Goal: Task Accomplishment & Management: Complete application form

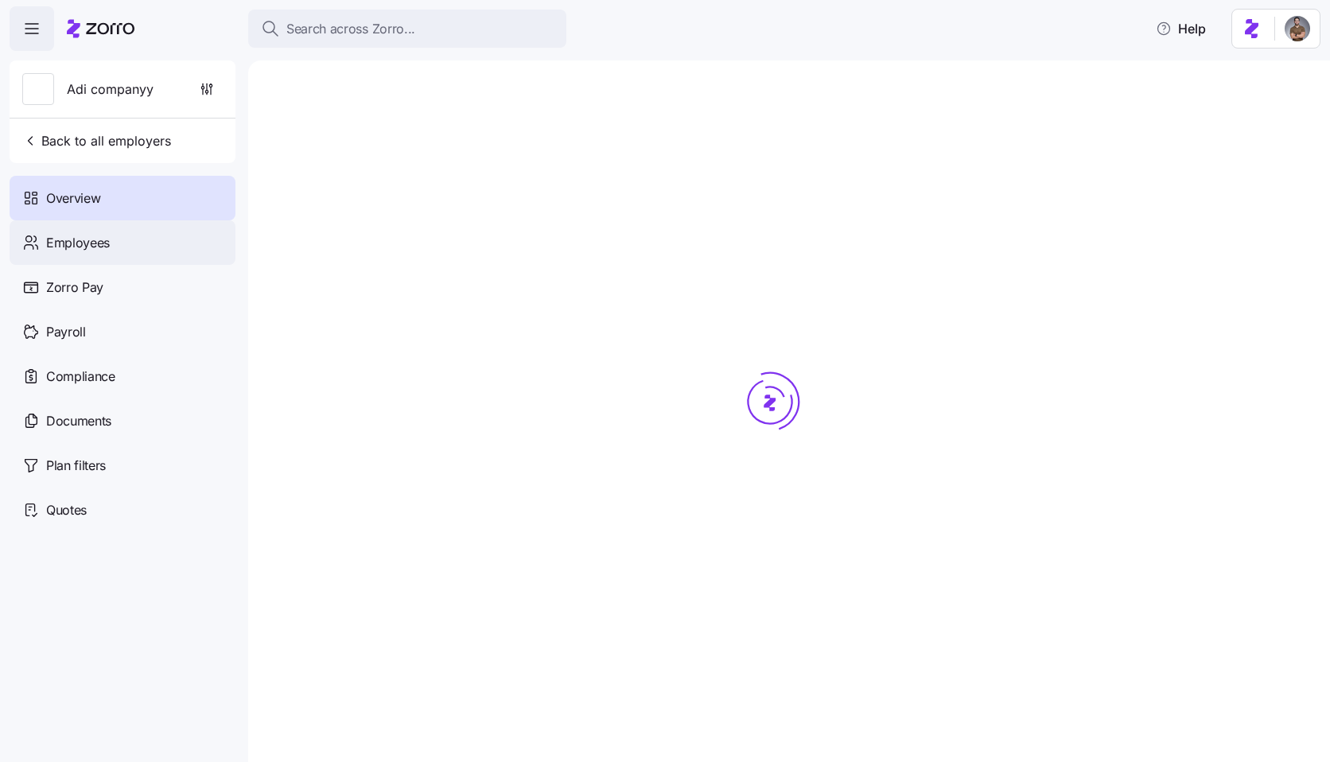
click at [160, 236] on div "Employees" at bounding box center [123, 242] width 226 height 45
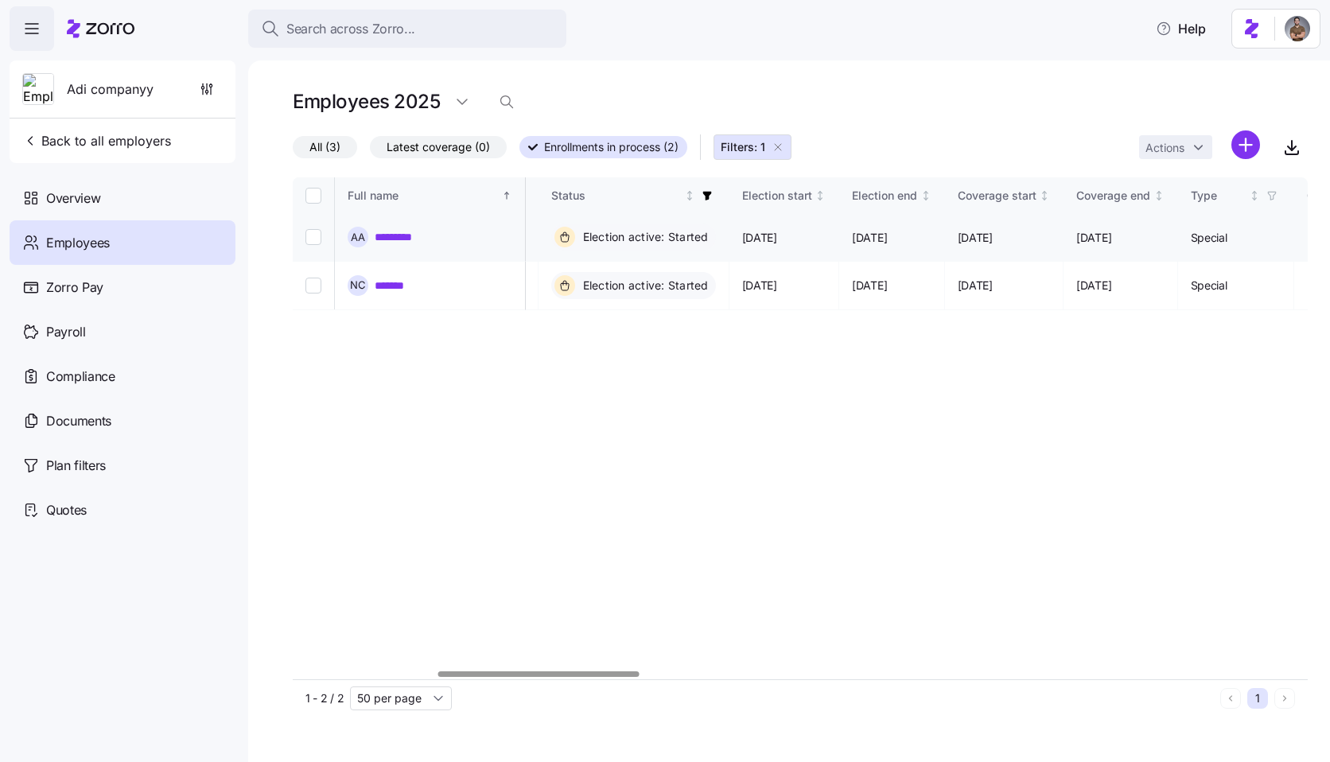
scroll to position [0, 715]
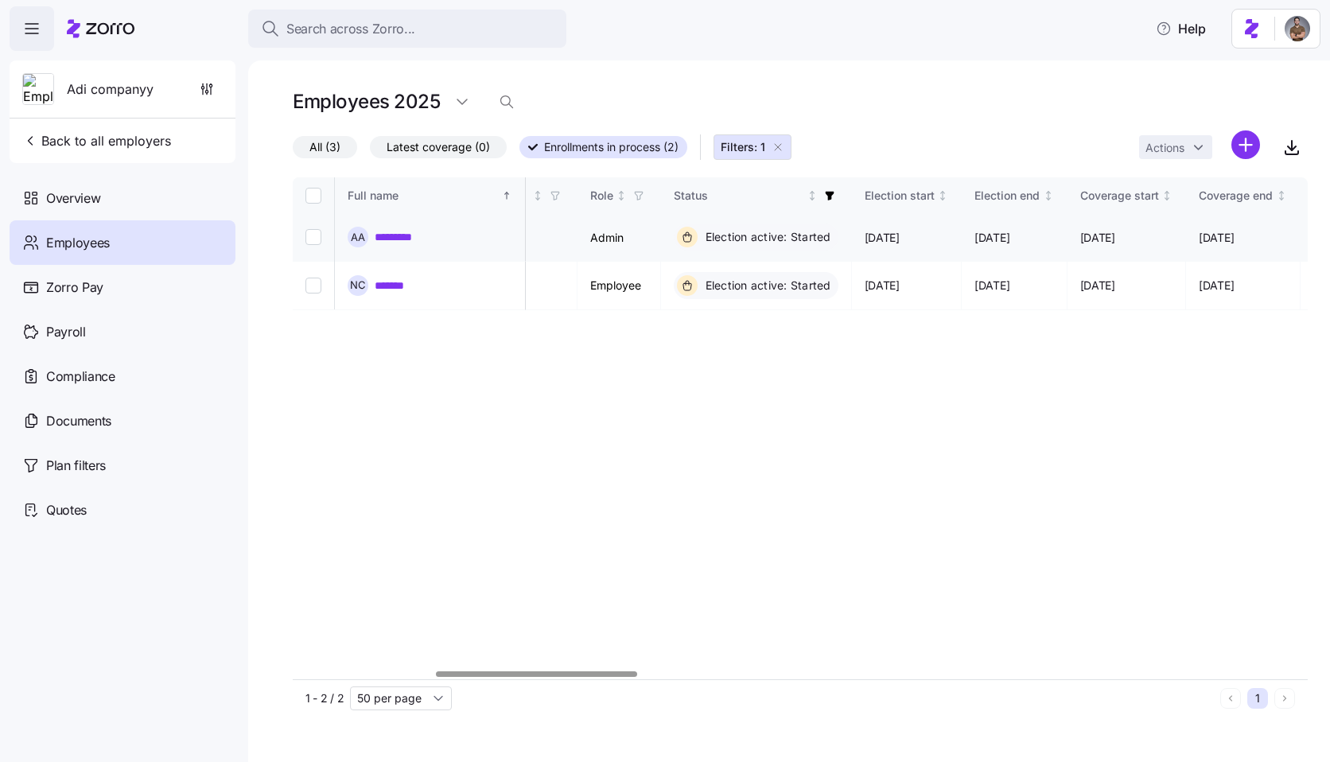
click at [314, 233] on input "Select record 1" at bounding box center [313, 237] width 16 height 16
checkbox input "true"
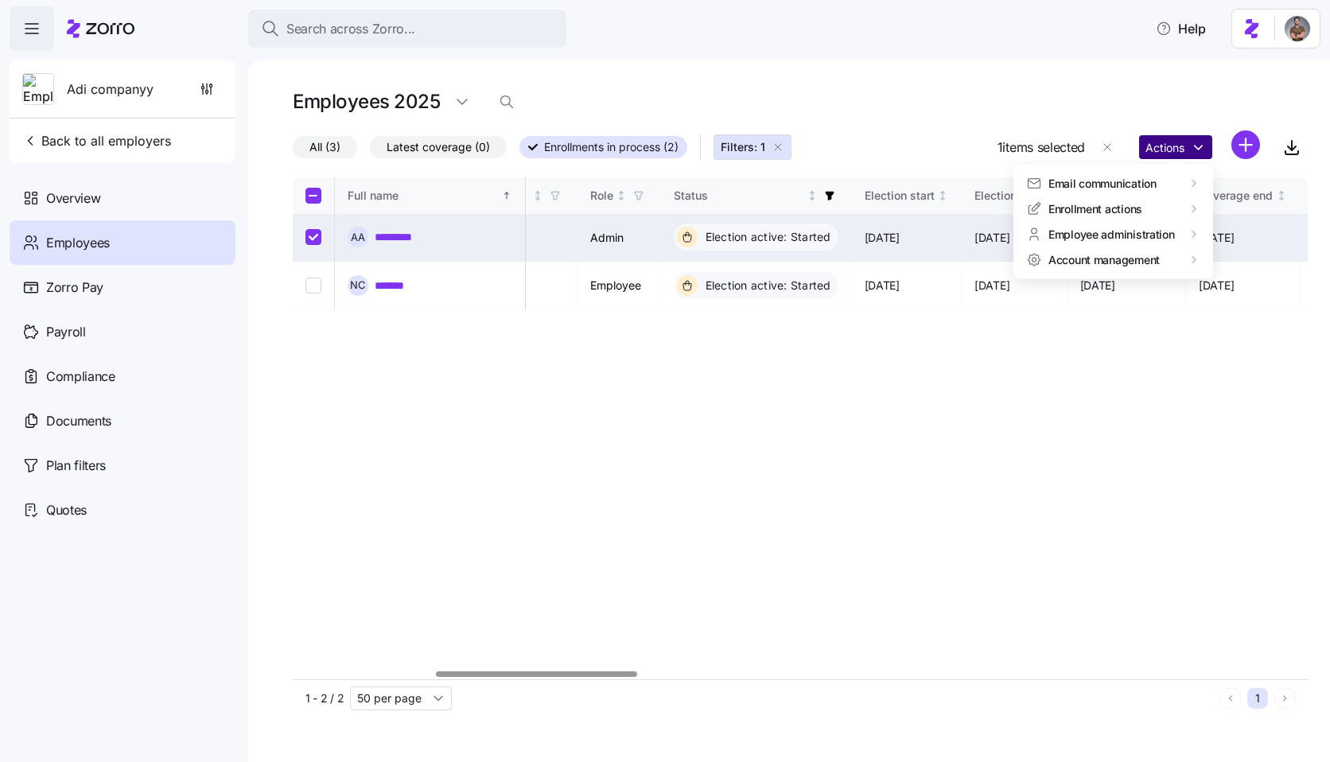
click at [1175, 155] on html "Search across Zorro... Help Adi companyy Back to all employers Overview Employe…" at bounding box center [665, 376] width 1330 height 752
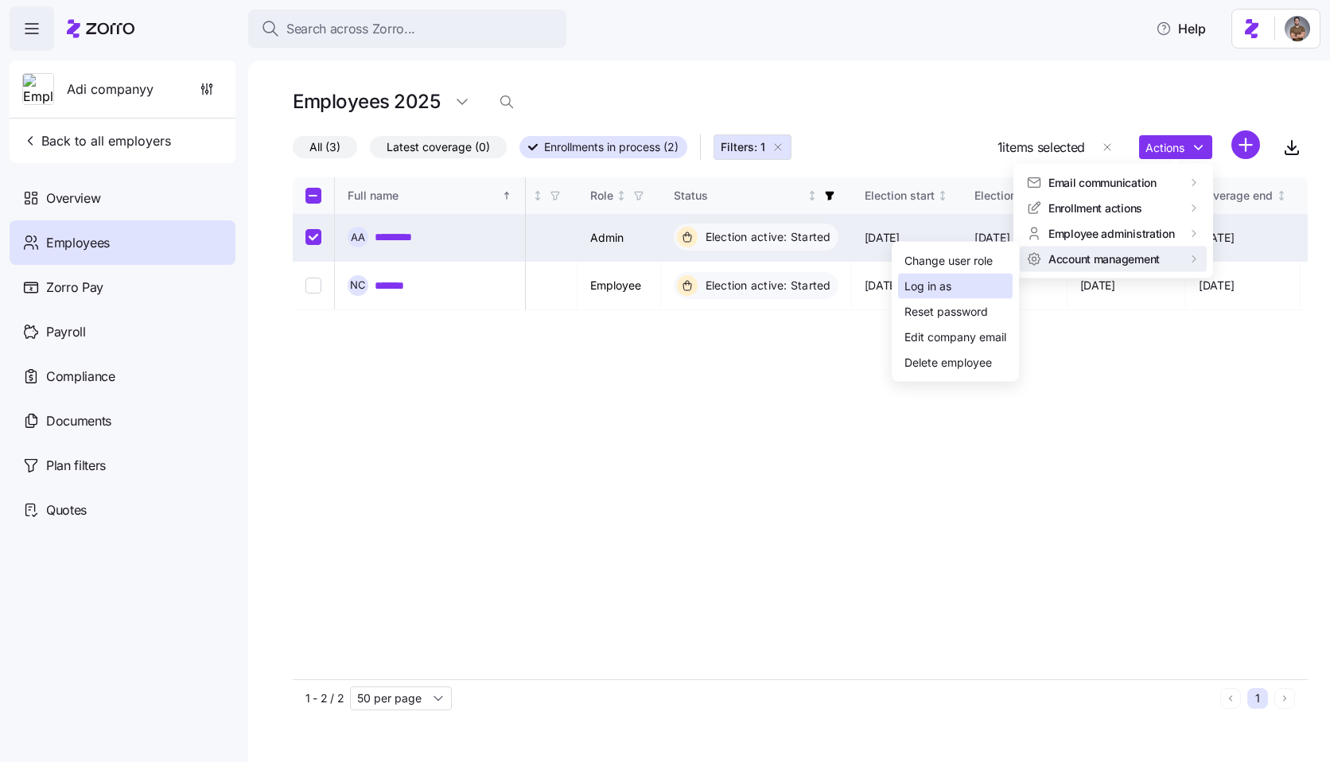
click at [996, 292] on div "Log in as" at bounding box center [955, 286] width 115 height 25
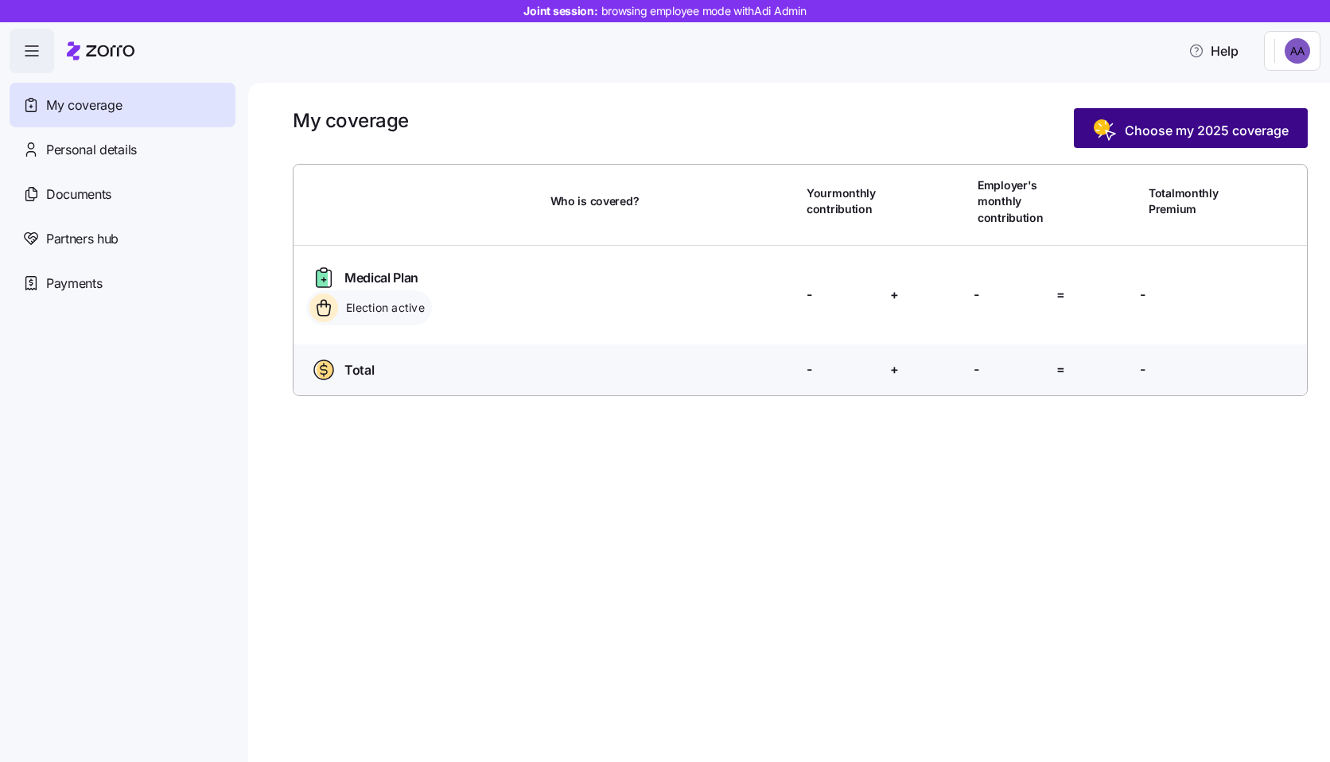
click at [1154, 142] on span "Choose my 2025 coverage" at bounding box center [1191, 130] width 196 height 25
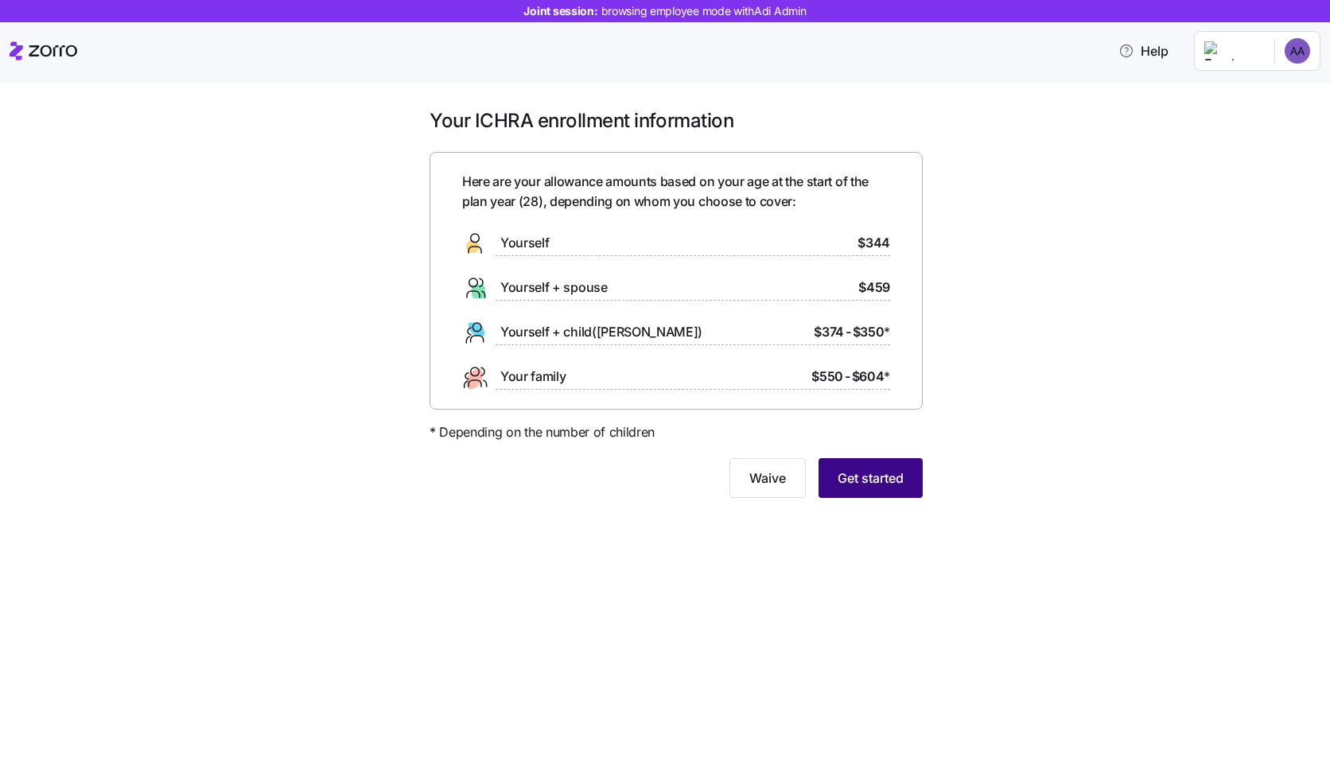
click at [899, 473] on span "Get started" at bounding box center [870, 477] width 66 height 19
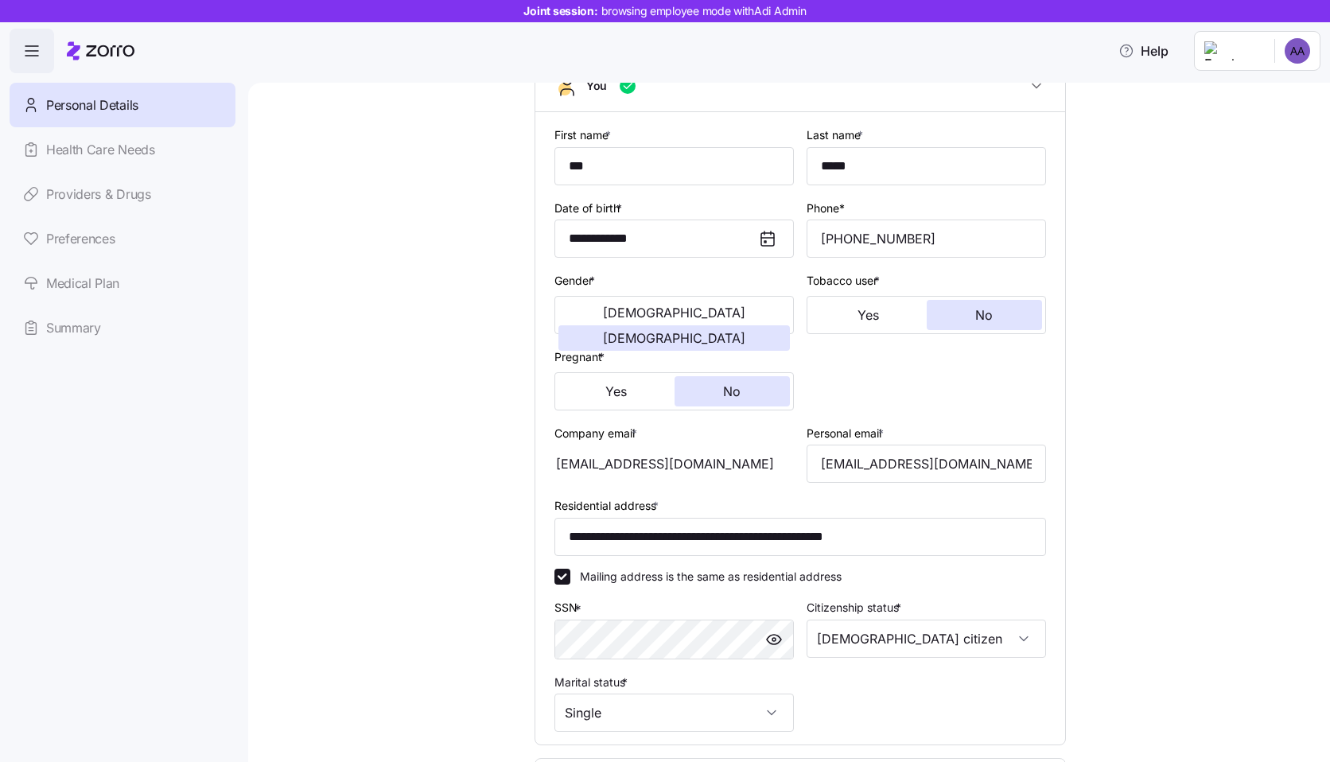
scroll to position [250, 0]
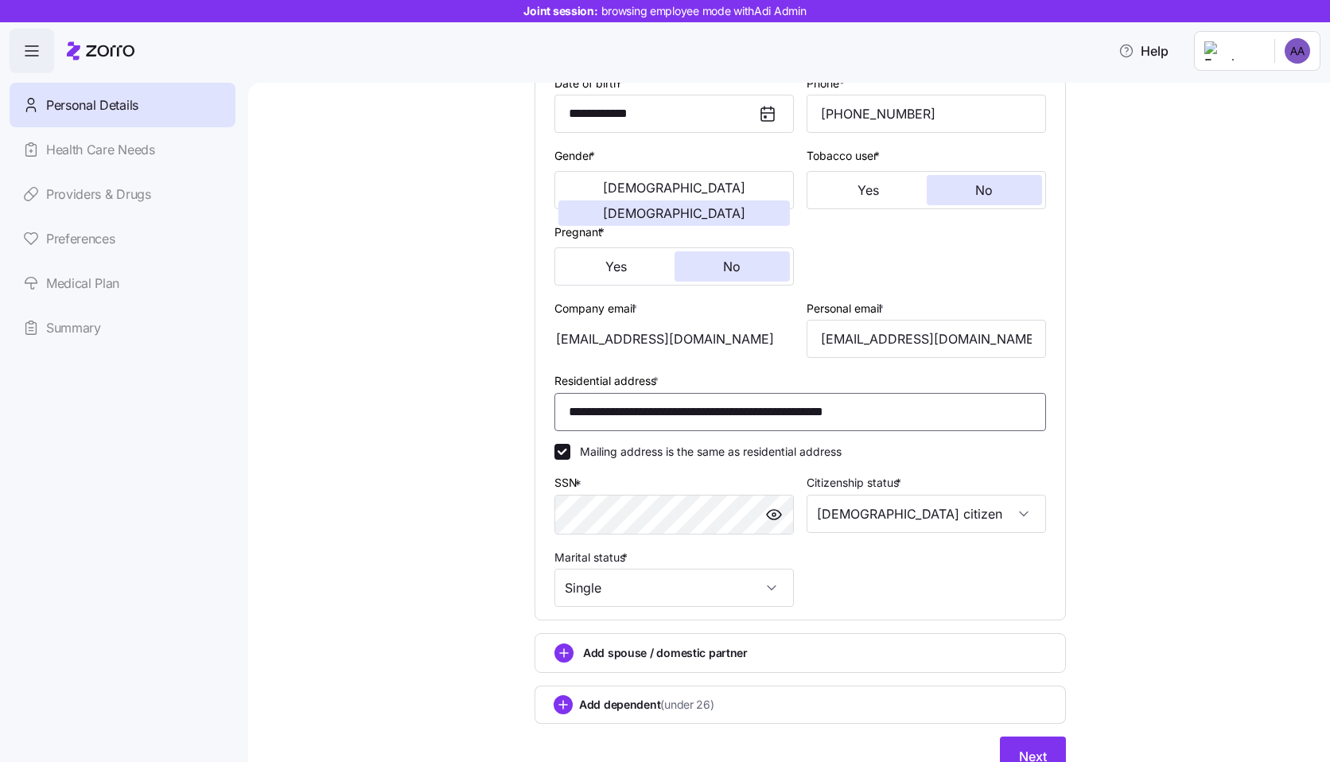
click at [782, 420] on input "**********" at bounding box center [799, 412] width 491 height 38
paste input
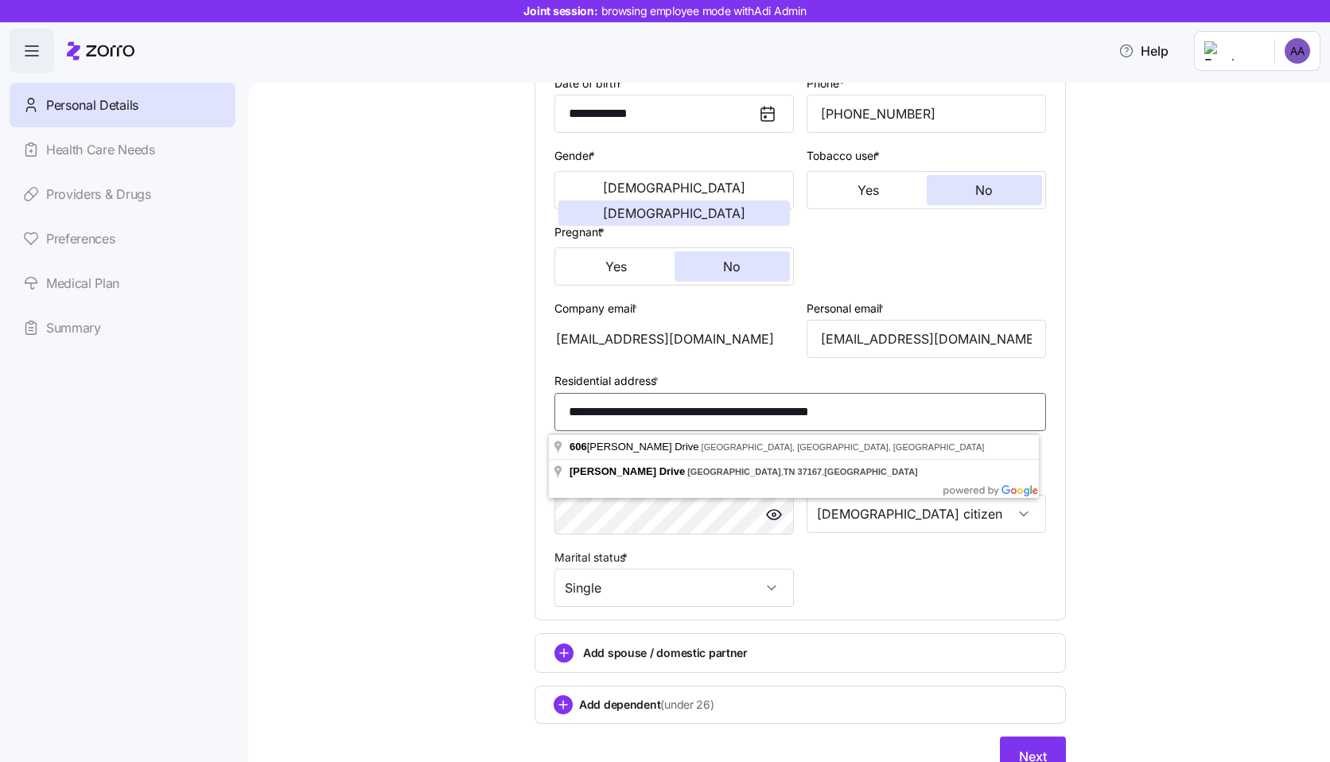
type input "**********"
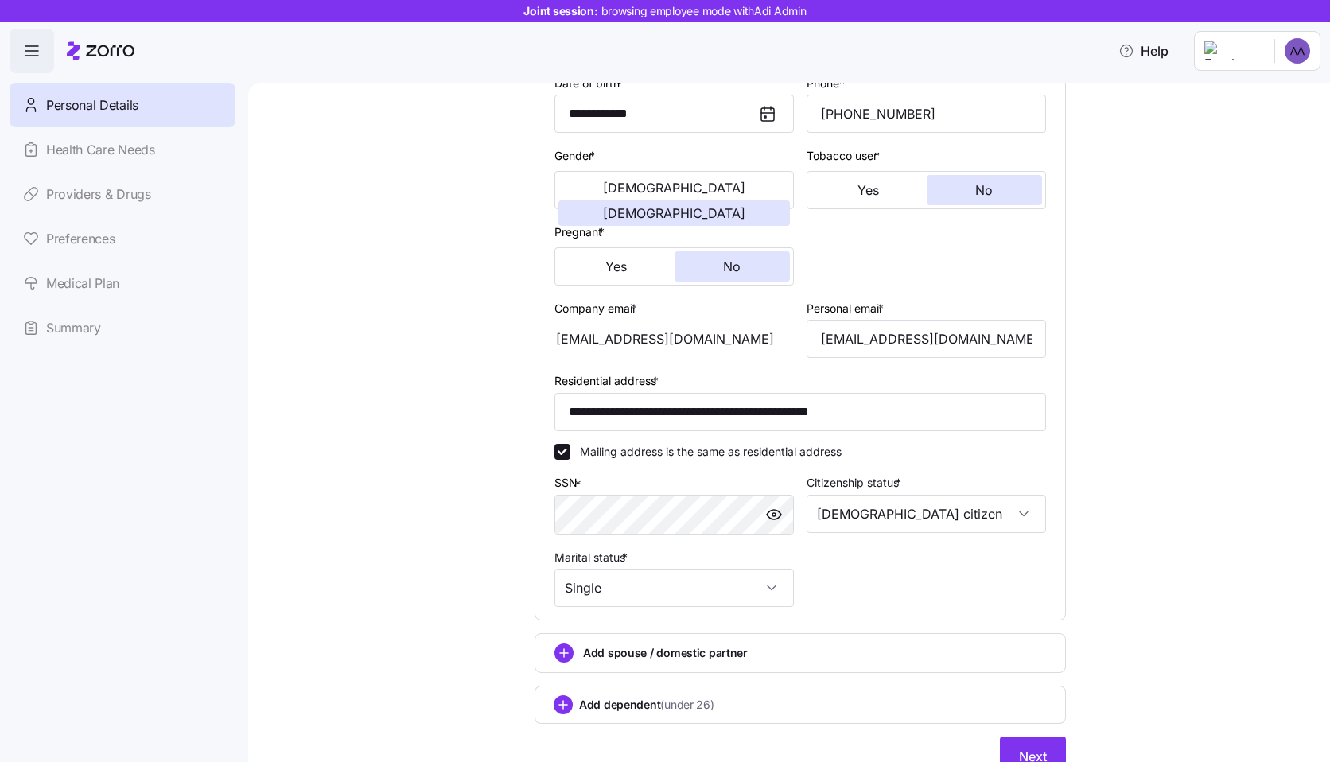
click at [1171, 448] on div "**********" at bounding box center [800, 326] width 1015 height 937
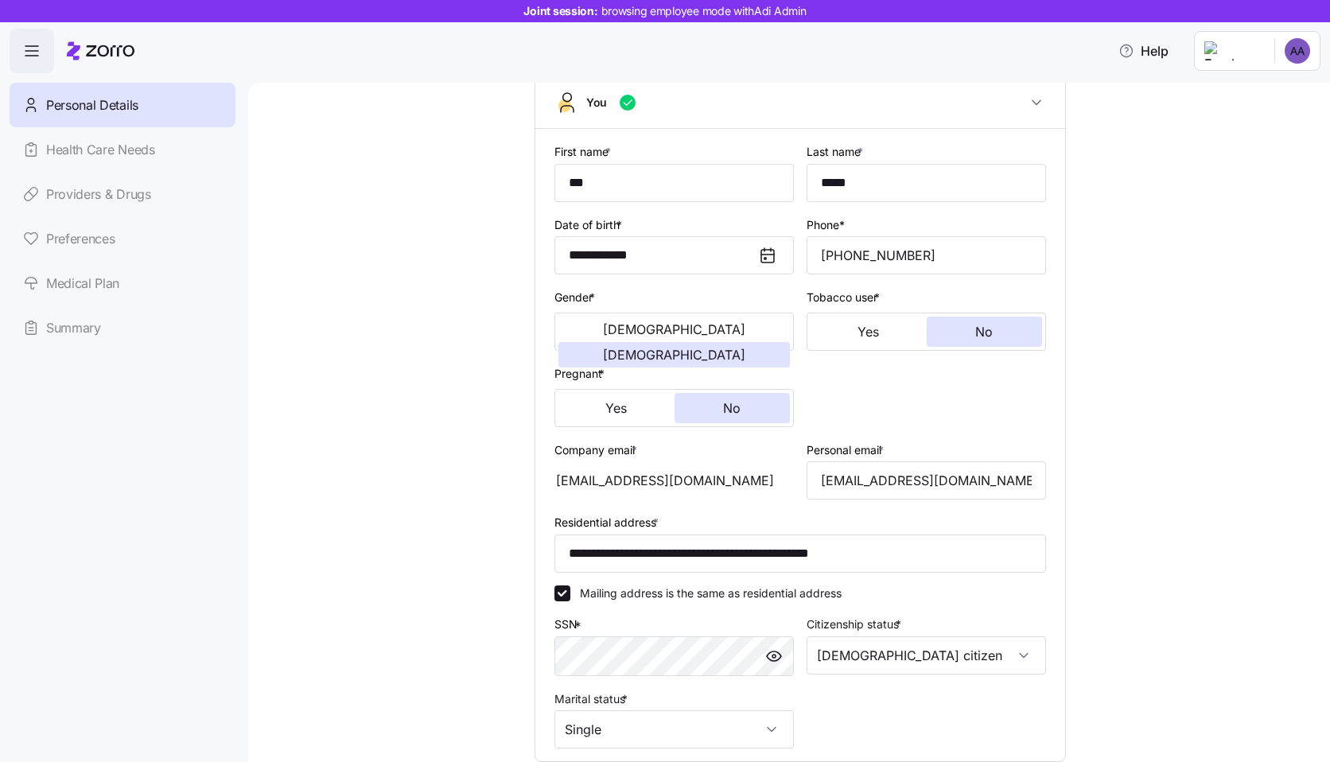
scroll to position [84, 0]
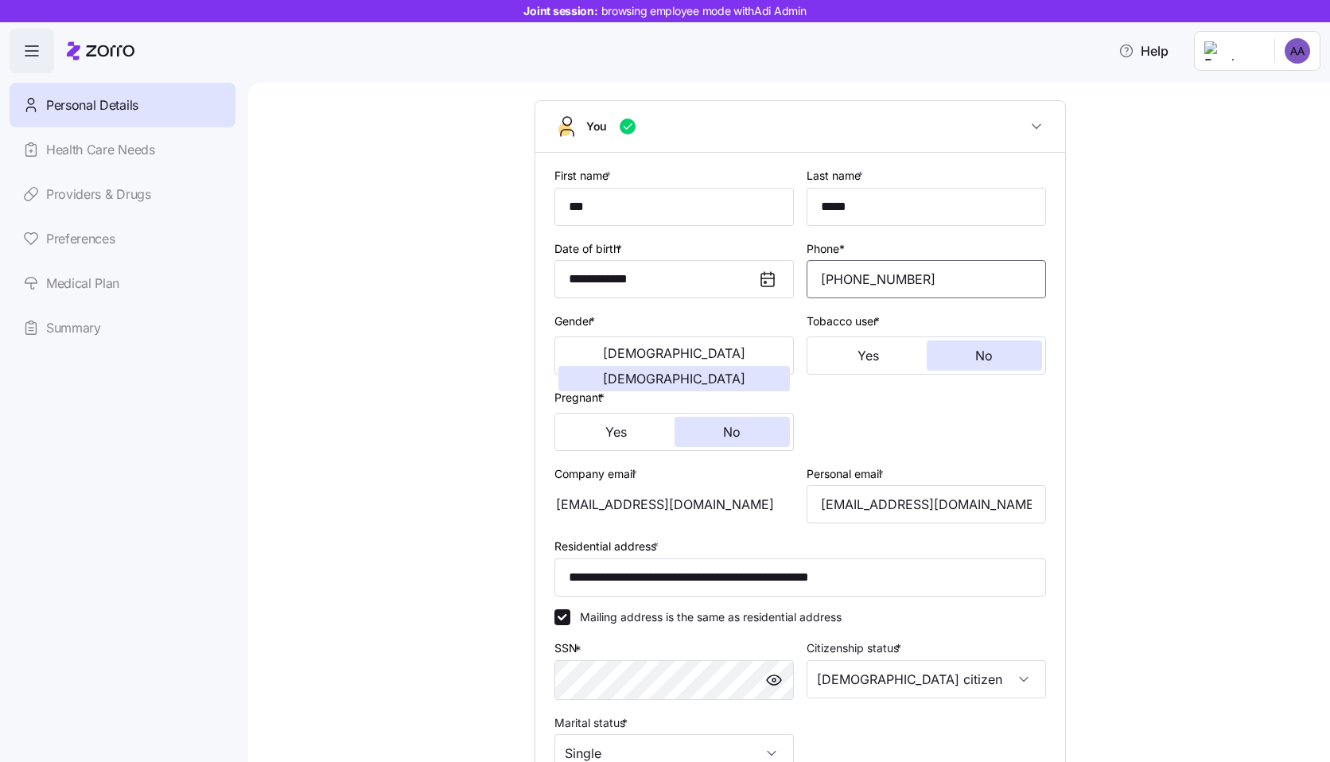
click at [928, 292] on input "(215) 456-7890" at bounding box center [925, 279] width 239 height 38
click at [1093, 302] on div "**********" at bounding box center [800, 492] width 1015 height 937
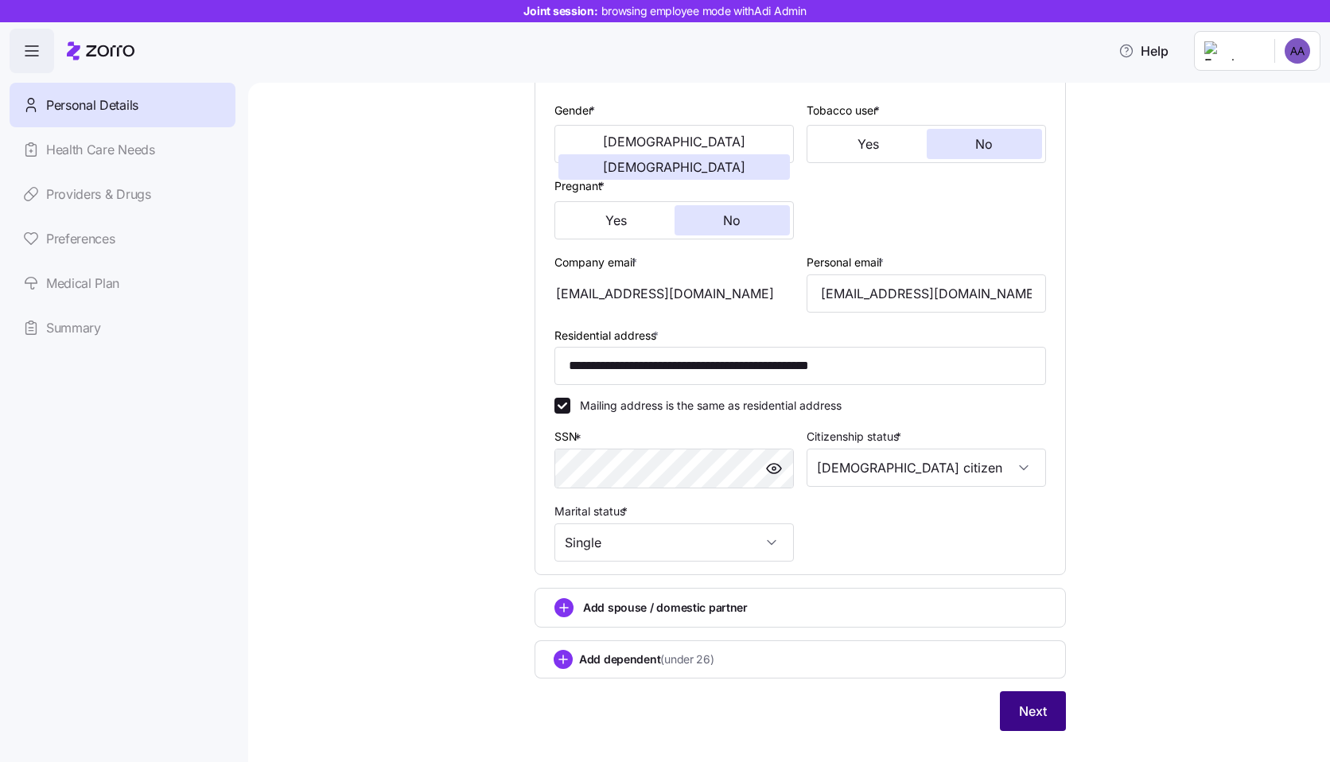
scroll to position [353, 0]
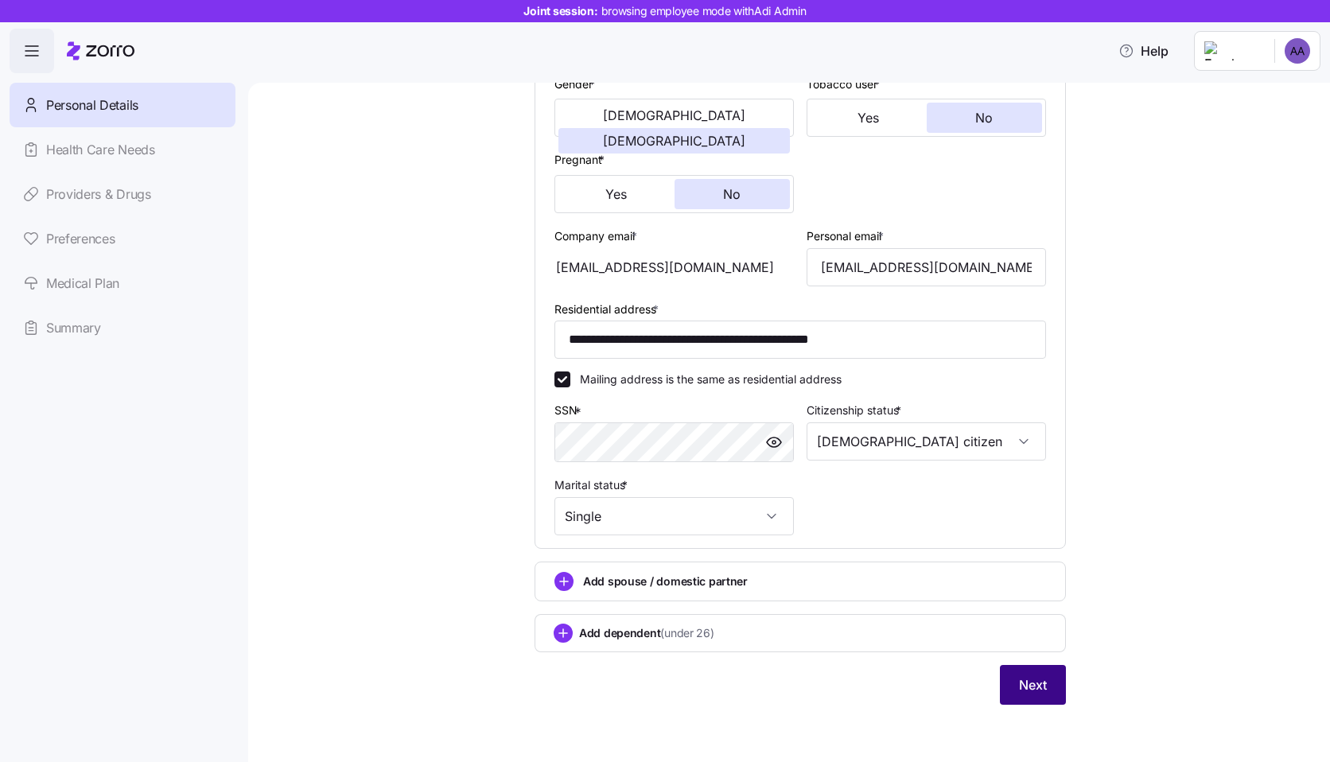
click at [1019, 678] on span "Next" at bounding box center [1033, 684] width 28 height 19
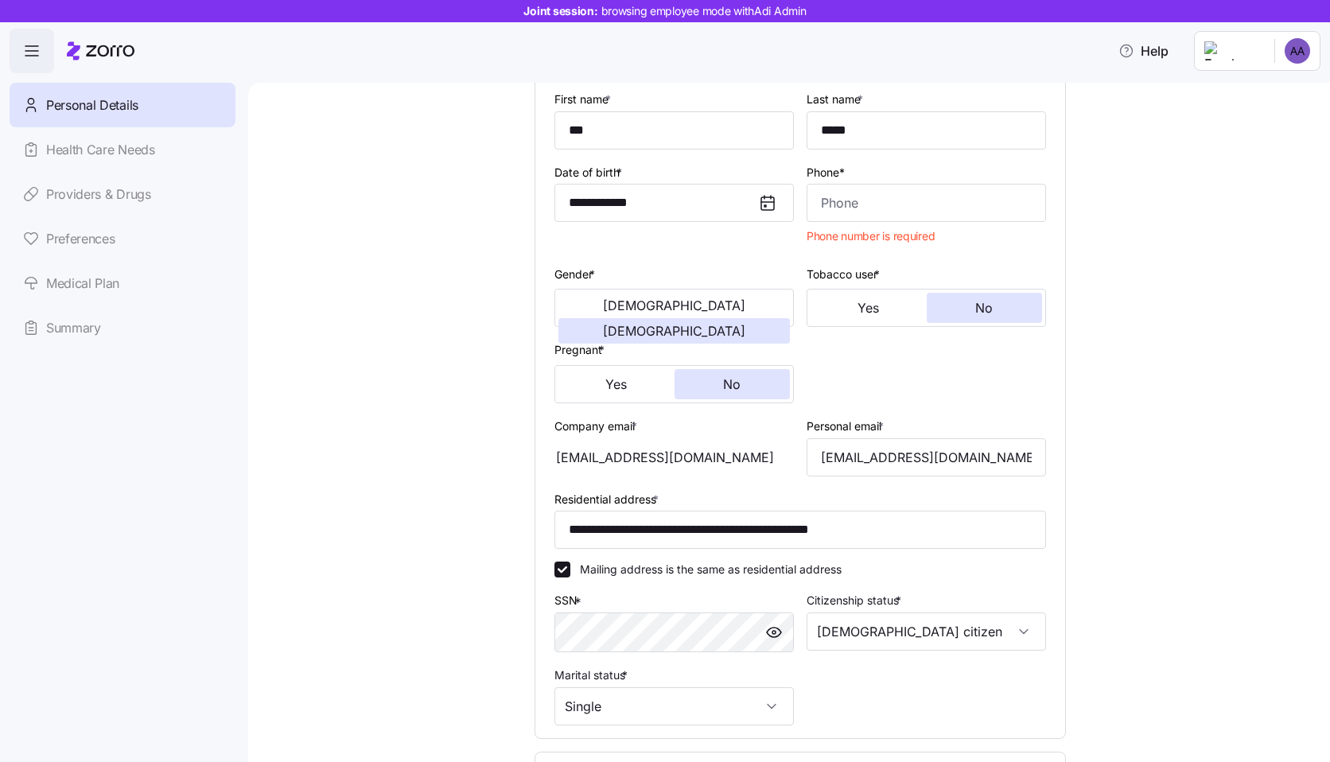
scroll to position [42, 0]
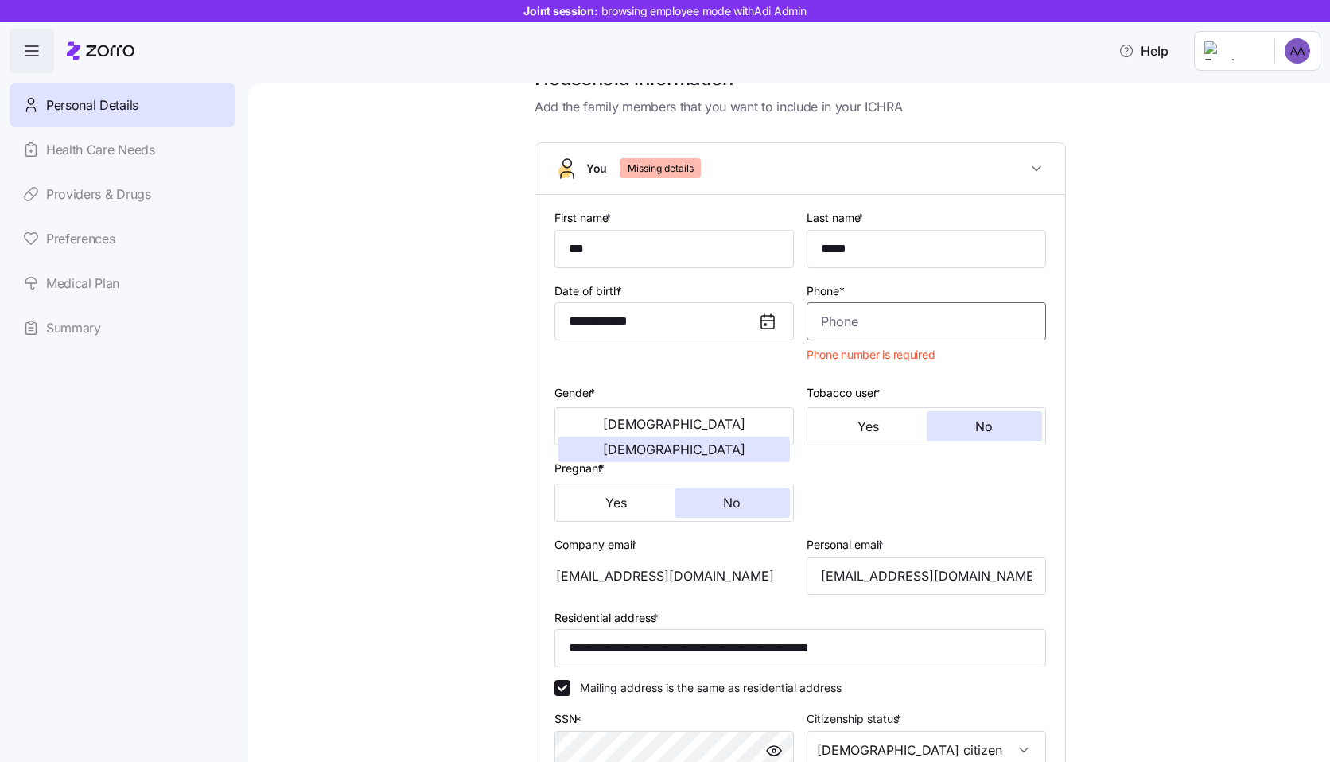
click at [935, 323] on input "Phone*" at bounding box center [925, 321] width 239 height 38
paste input "(215) 456-7890"
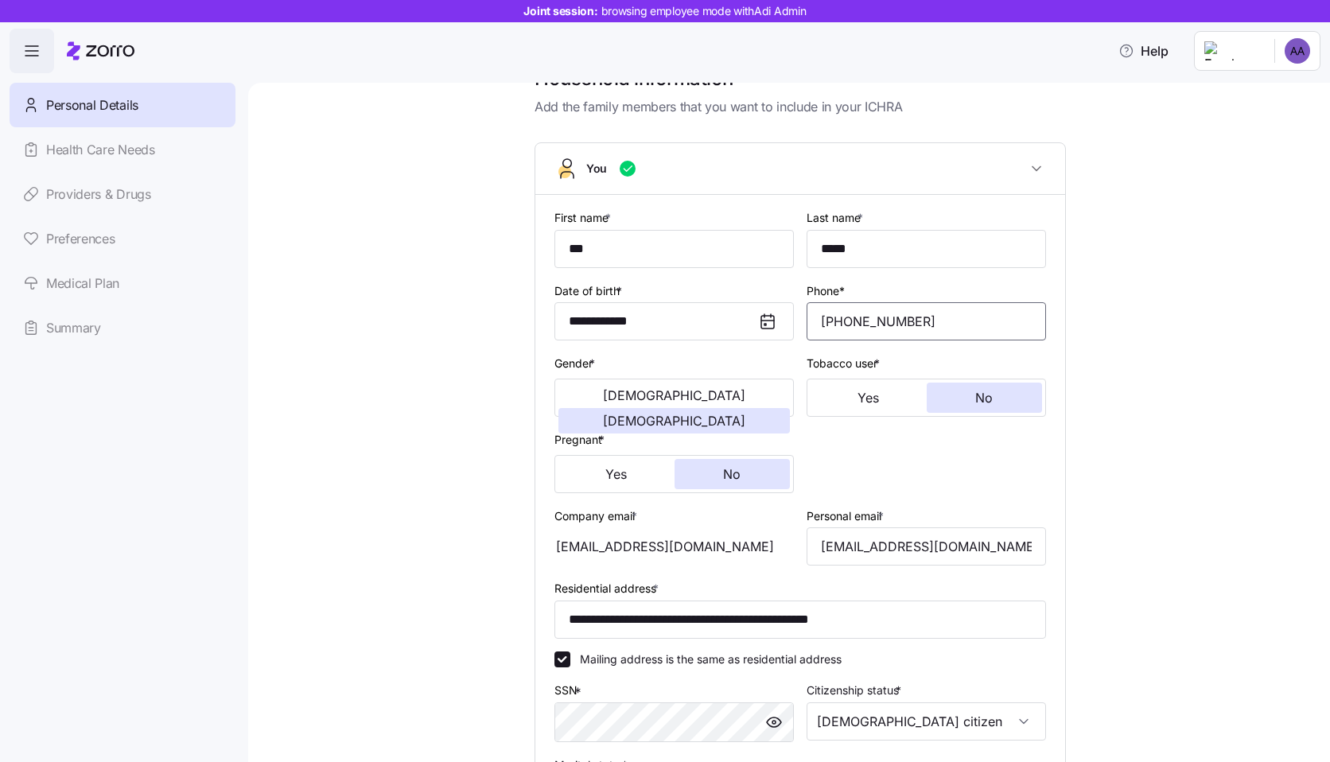
type input "(215) 456-7890"
click at [1106, 448] on div "**********" at bounding box center [800, 534] width 1015 height 937
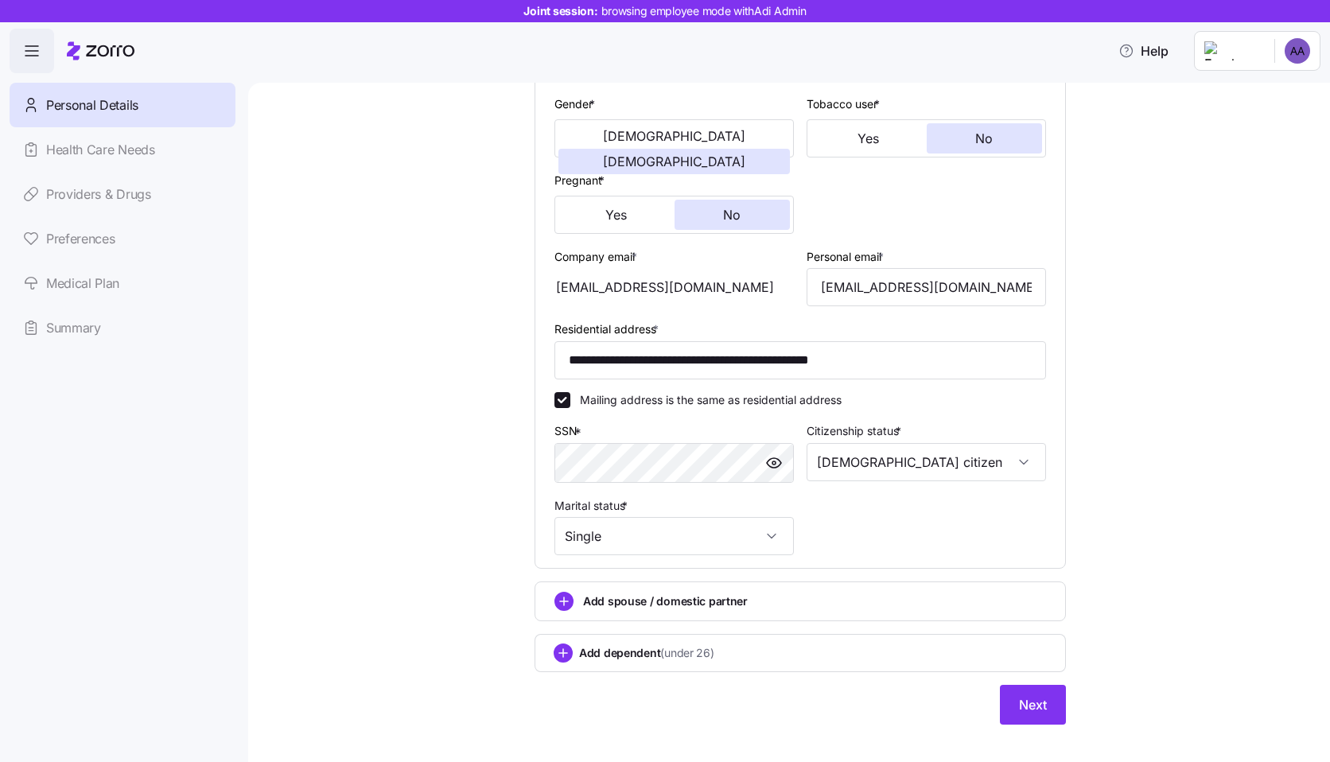
scroll to position [320, 0]
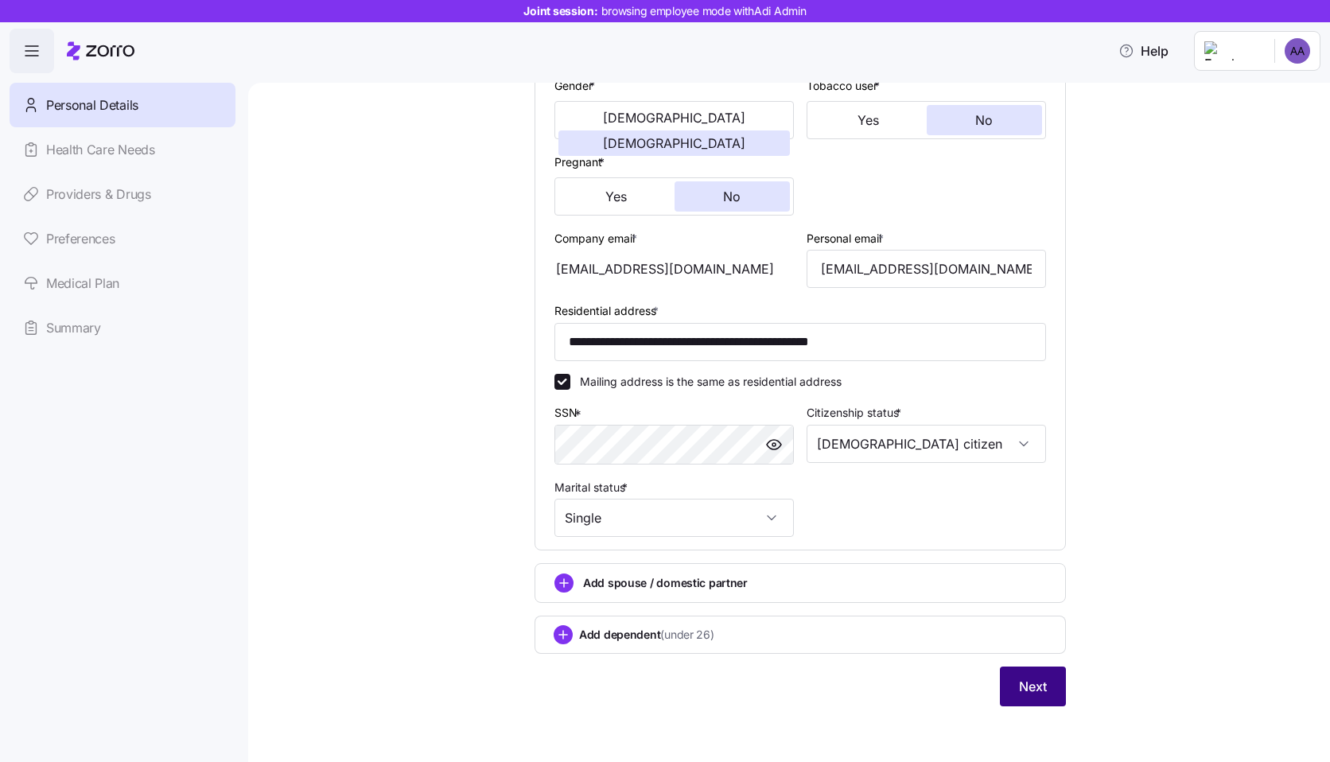
click at [1000, 693] on button "Next" at bounding box center [1033, 686] width 66 height 40
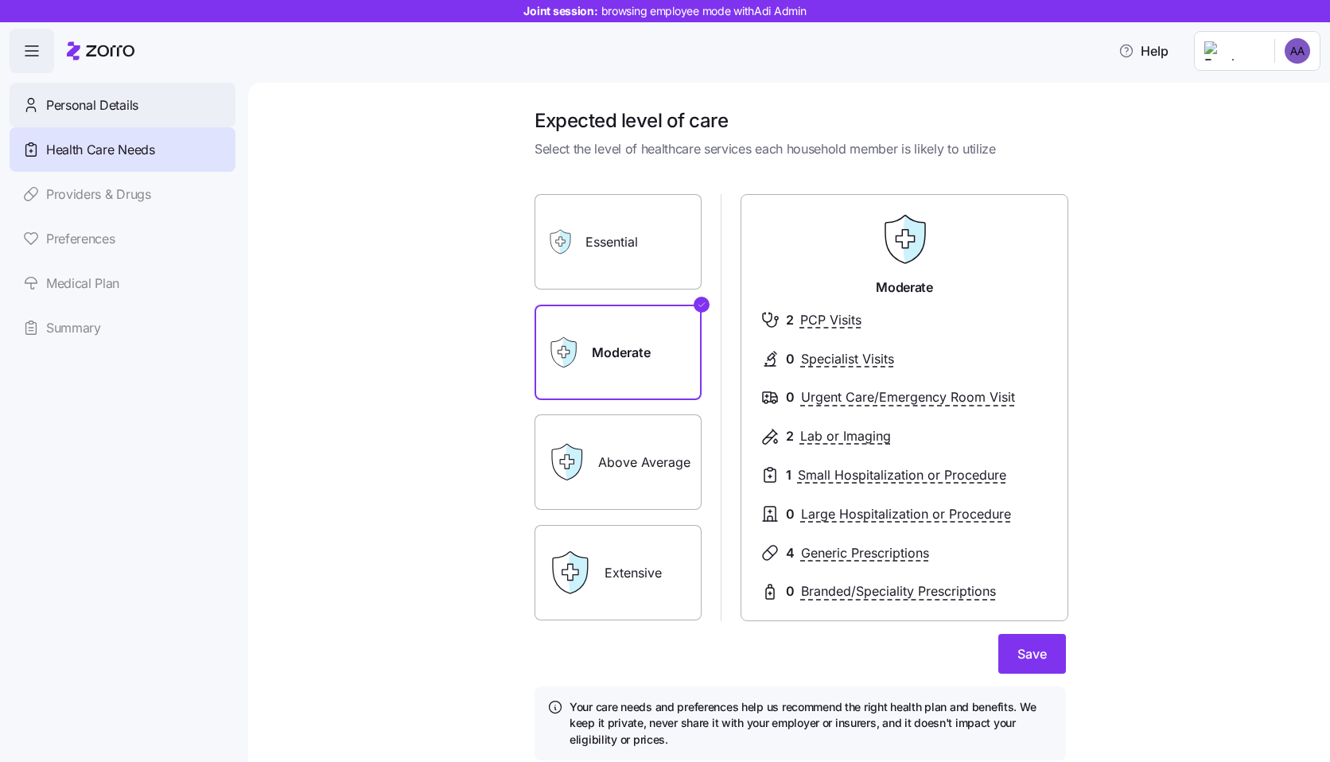
click at [195, 95] on div "Personal Details" at bounding box center [123, 105] width 226 height 45
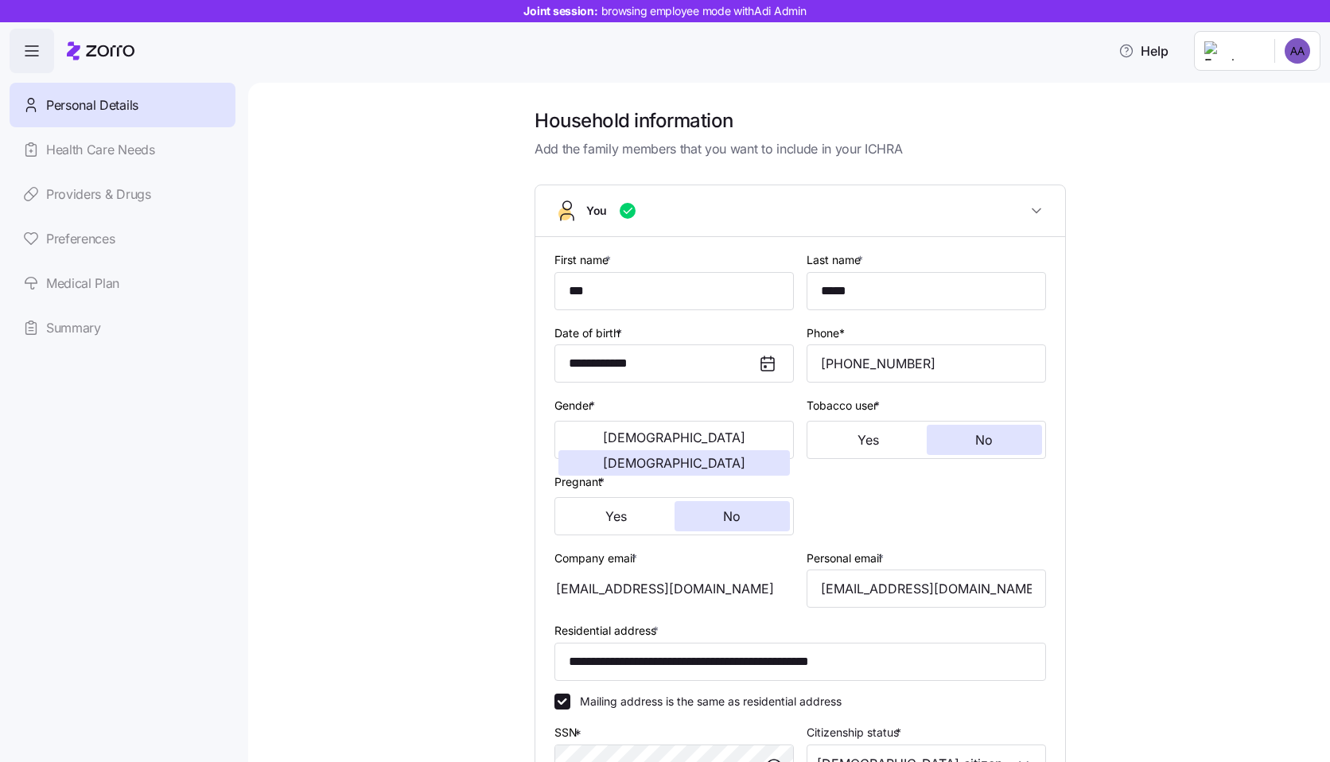
click at [107, 238] on link "Preferences" at bounding box center [123, 238] width 226 height 45
